Goal: Navigation & Orientation: Find specific page/section

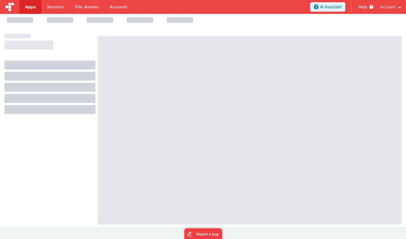
click at [7, 5] on img at bounding box center [10, 7] width 8 height 8
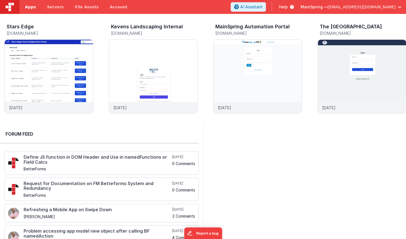
click at [25, 6] on span "Apps" at bounding box center [30, 7] width 11 height 6
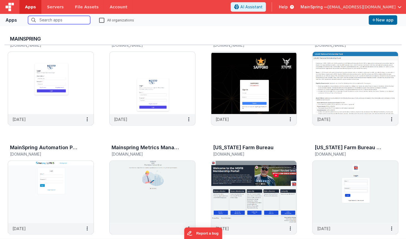
scroll to position [237, 0]
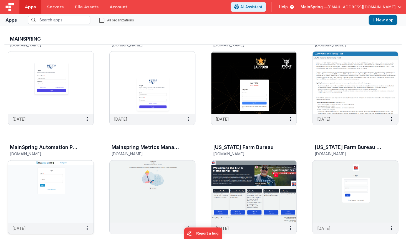
click at [59, 150] on h3 "MainSpring Automation Portal" at bounding box center [44, 147] width 68 height 6
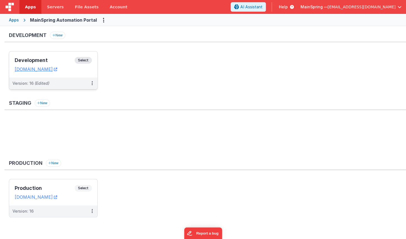
click at [81, 61] on span "Select" at bounding box center [83, 60] width 17 height 7
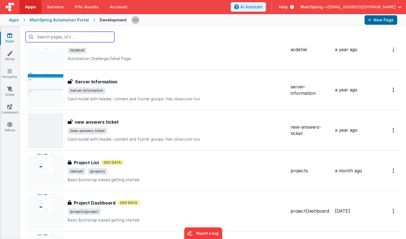
scroll to position [314, 0]
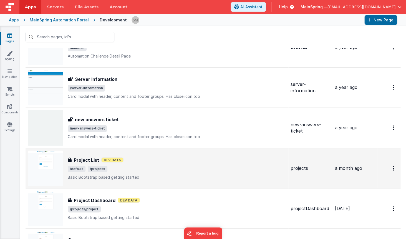
click at [86, 158] on h3 "Project List" at bounding box center [86, 159] width 25 height 7
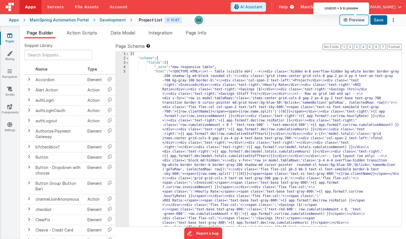
click at [360, 20] on button "Preview" at bounding box center [354, 20] width 28 height 9
click at [356, 23] on button "Preview" at bounding box center [354, 20] width 28 height 9
click at [92, 31] on span "Action Scripts" at bounding box center [82, 33] width 31 height 6
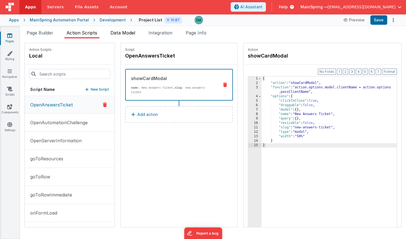
click at [121, 36] on span "Data Model" at bounding box center [122, 33] width 25 height 6
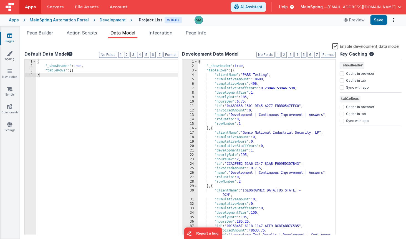
click at [110, 20] on div "Development" at bounding box center [113, 20] width 26 height 6
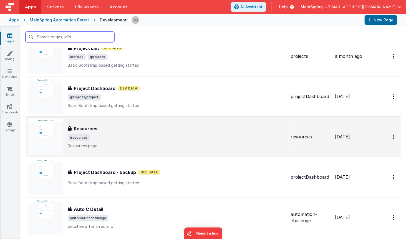
scroll to position [421, 0]
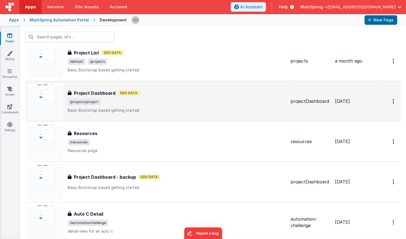
click at [156, 93] on div "Project Dashboard Dev Data" at bounding box center [177, 92] width 218 height 7
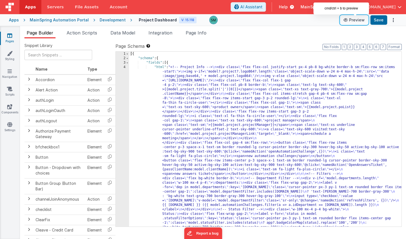
click at [353, 19] on button "Preview" at bounding box center [354, 20] width 28 height 9
